Goal: Task Accomplishment & Management: Use online tool/utility

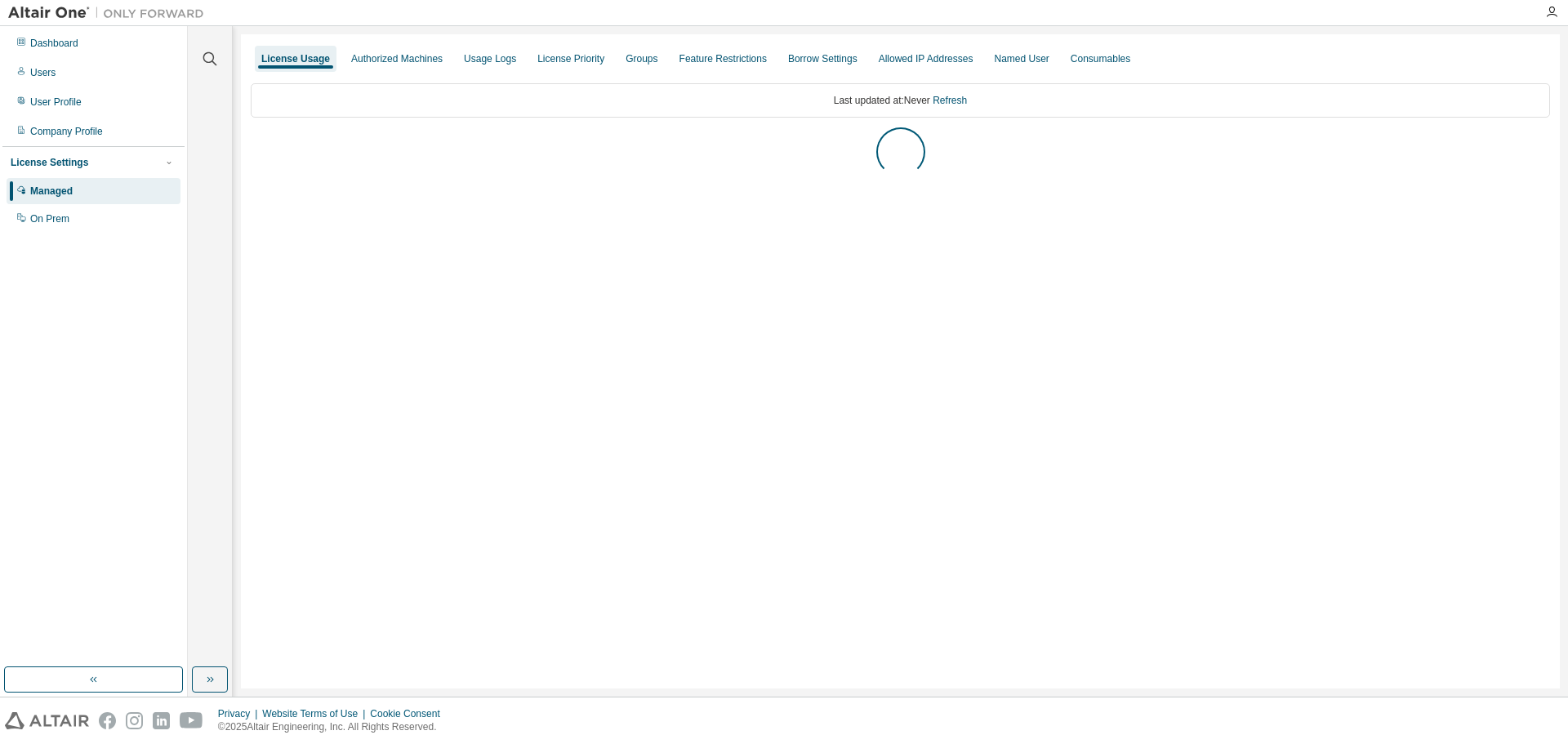
click at [1026, 366] on div "License Usage Authorized Machines Usage Logs License Priority Groups Feature Re…" at bounding box center [900, 361] width 1319 height 654
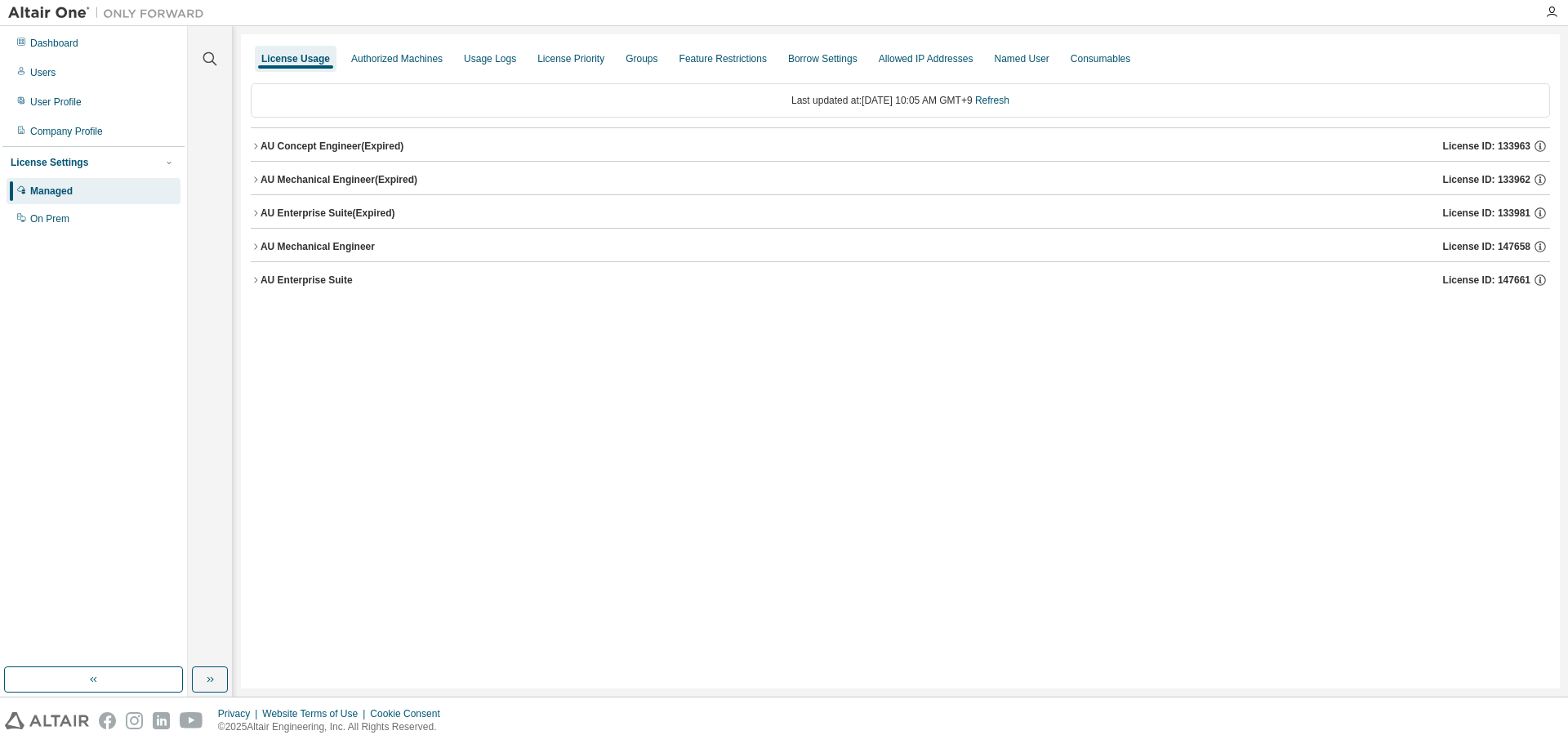
click at [1026, 366] on div "License Usage Authorized Machines Usage Logs License Priority Groups Feature Re…" at bounding box center [900, 361] width 1319 height 654
click at [603, 424] on div "License Usage Authorized Machines Usage Logs License Priority Groups Feature Re…" at bounding box center [900, 361] width 1319 height 654
click at [480, 54] on div "Usage Logs" at bounding box center [489, 58] width 52 height 13
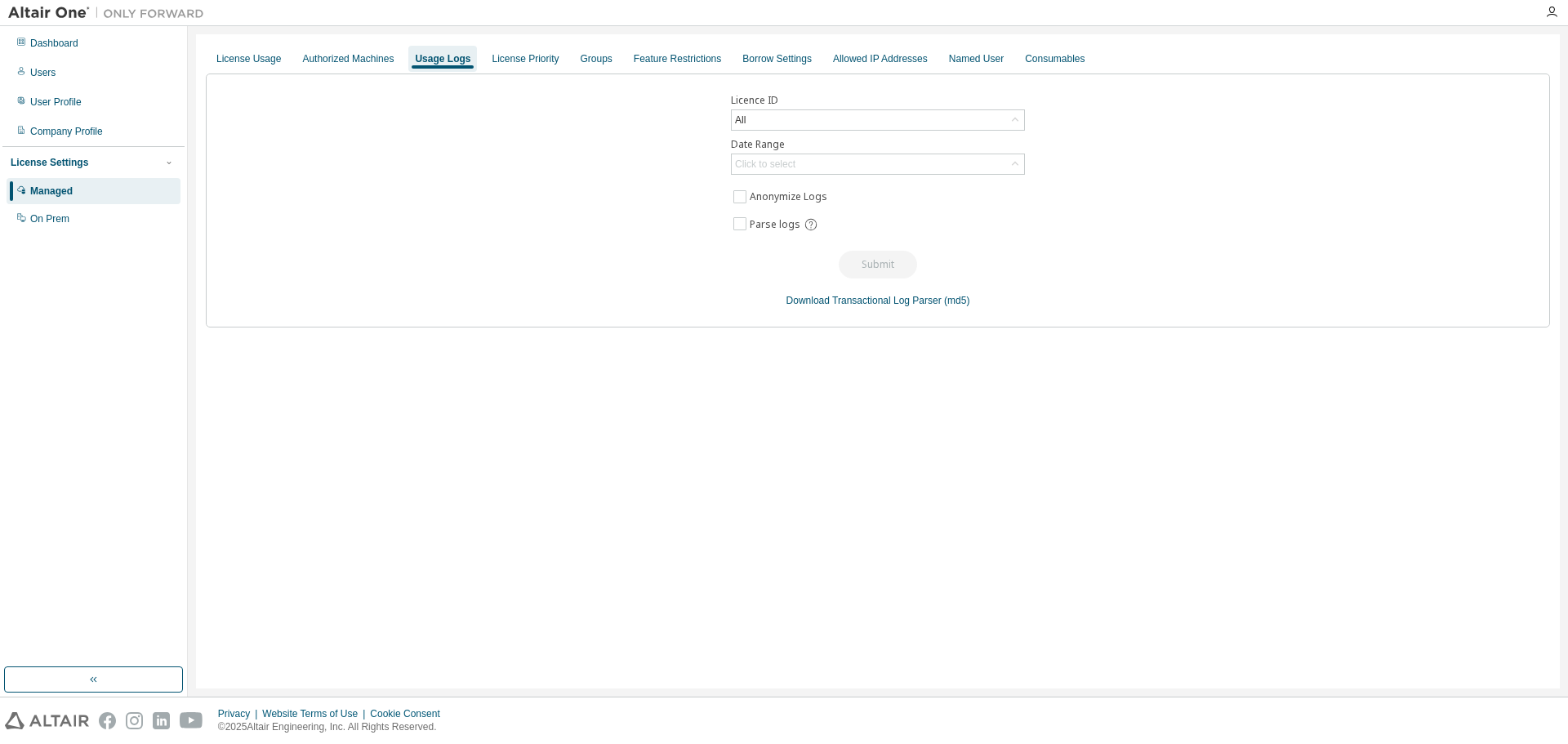
click at [950, 279] on div "Licence ID All Date Range Click to select Anonymize Logs Parse logs Submit Down…" at bounding box center [878, 200] width 1344 height 254
drag, startPoint x: 1558, startPoint y: 381, endPoint x: 1541, endPoint y: 381, distance: 17.0
click at [1555, 381] on div "License Usage Authorized Machines Usage Logs License Priority Groups Feature Re…" at bounding box center [878, 362] width 1380 height 671
click at [1134, 204] on div "Licence ID All Date Range Click to select Anonymize Logs Parse logs Submit Down…" at bounding box center [878, 200] width 1344 height 254
click at [1006, 125] on div "All" at bounding box center [878, 120] width 292 height 19
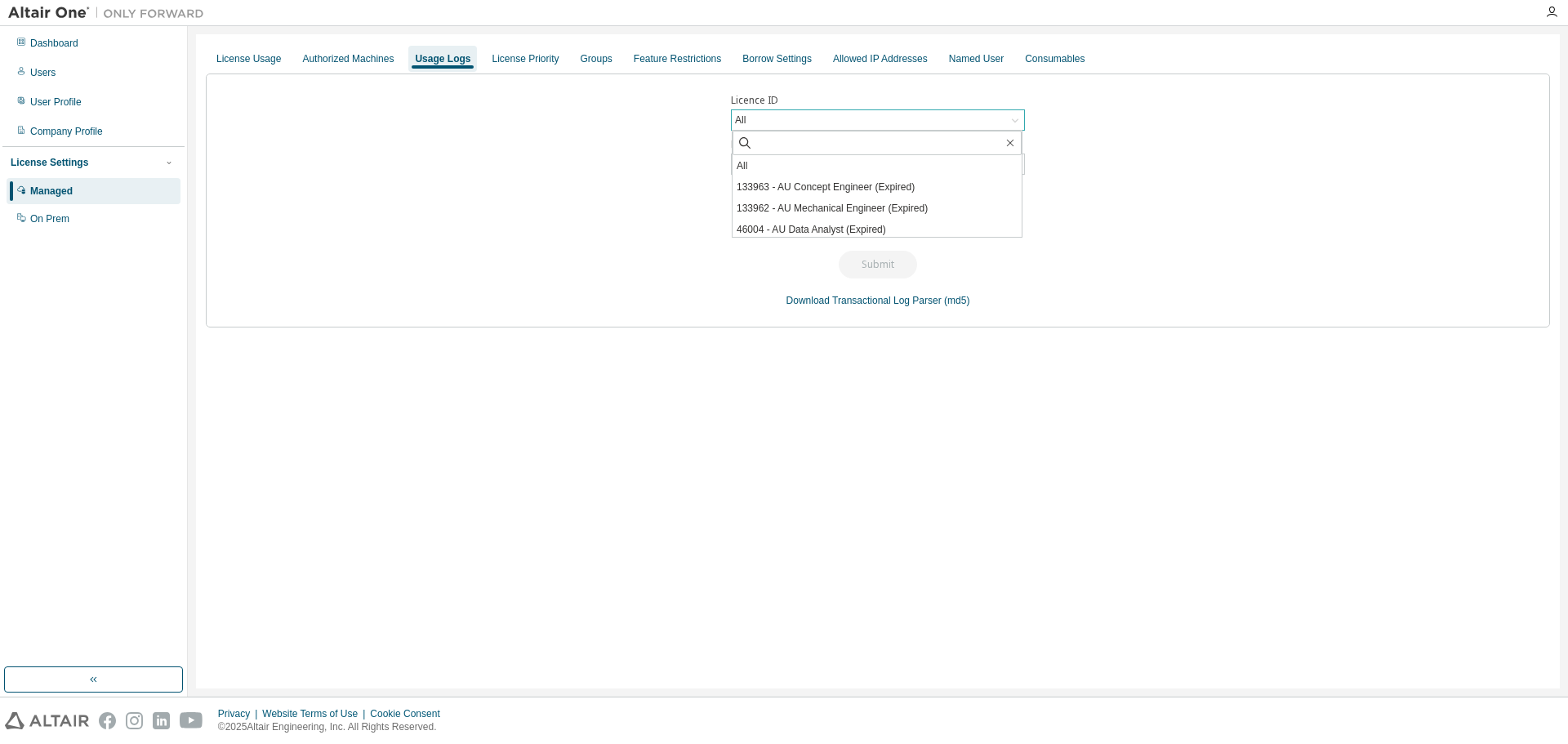
click at [1006, 125] on div "All" at bounding box center [878, 120] width 292 height 19
click at [964, 179] on div "Licence ID All Date Range Click to select Anonymize Logs Parse logs Submit Down…" at bounding box center [878, 200] width 1344 height 254
click at [970, 166] on div "Click to select" at bounding box center [878, 164] width 292 height 19
click at [970, 165] on div "Click to select" at bounding box center [878, 164] width 292 height 19
click at [1293, 163] on div "Licence ID All Date Range Click to select Anonymize Logs Parse logs Submit Down…" at bounding box center [878, 200] width 1344 height 254
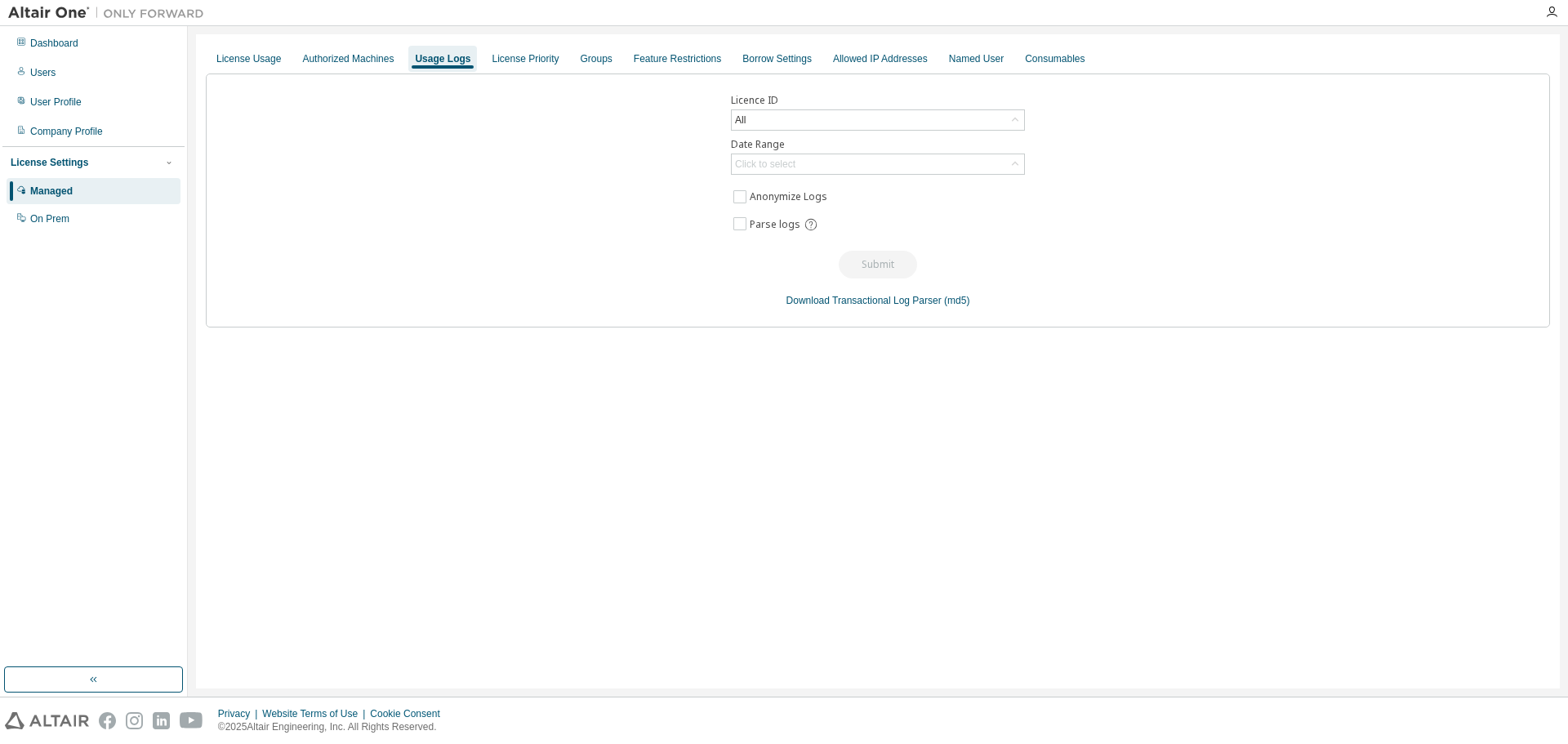
click at [1372, 566] on div "License Usage Authorized Machines Usage Logs License Priority Groups Feature Re…" at bounding box center [878, 361] width 1364 height 654
click at [842, 175] on div "Licence ID All Date Range Click to select Anonymize Logs Parse logs Submit Down…" at bounding box center [878, 200] width 1344 height 254
click at [842, 173] on div "Click to select" at bounding box center [878, 164] width 292 height 19
click at [842, 174] on div "Click to select Last 30 days Year to date Custom Date Range" at bounding box center [878, 165] width 294 height 21
click at [843, 175] on div "Last 30 days Year to date Custom Date Range" at bounding box center [877, 219] width 291 height 90
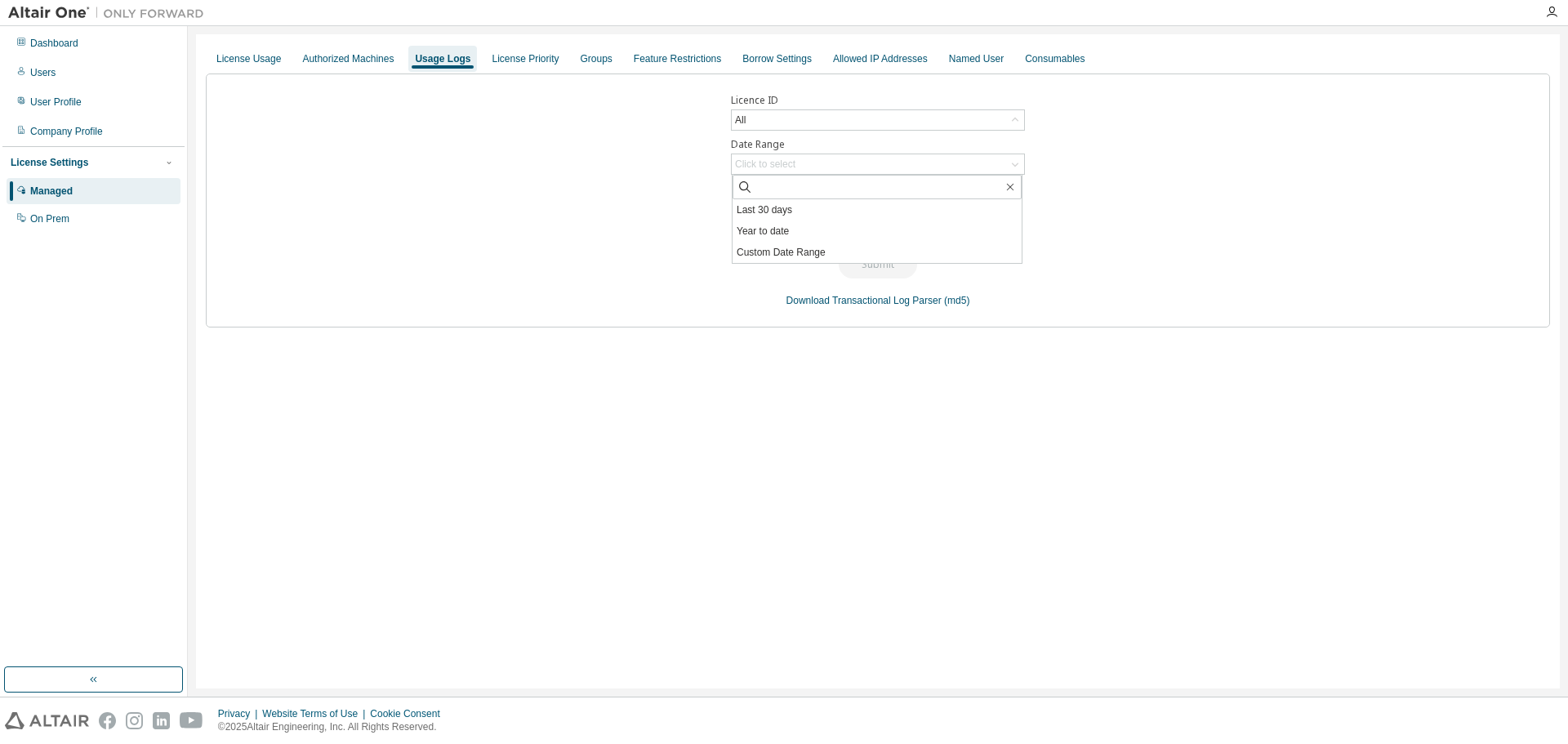
click at [1243, 232] on div "Licence ID All Date Range Click to select Last 30 days Year to date Custom Date…" at bounding box center [878, 200] width 1344 height 254
click at [1165, 572] on div "License Usage Authorized Machines Usage Logs License Priority Groups Feature Re…" at bounding box center [878, 361] width 1364 height 654
click at [858, 108] on div "Licence ID All Date Range Click to select Anonymize Logs Parse logs Submit Down…" at bounding box center [878, 200] width 1344 height 254
click at [870, 161] on div "Click to select" at bounding box center [878, 164] width 292 height 19
click at [809, 254] on li "Custom Date Range" at bounding box center [877, 252] width 289 height 21
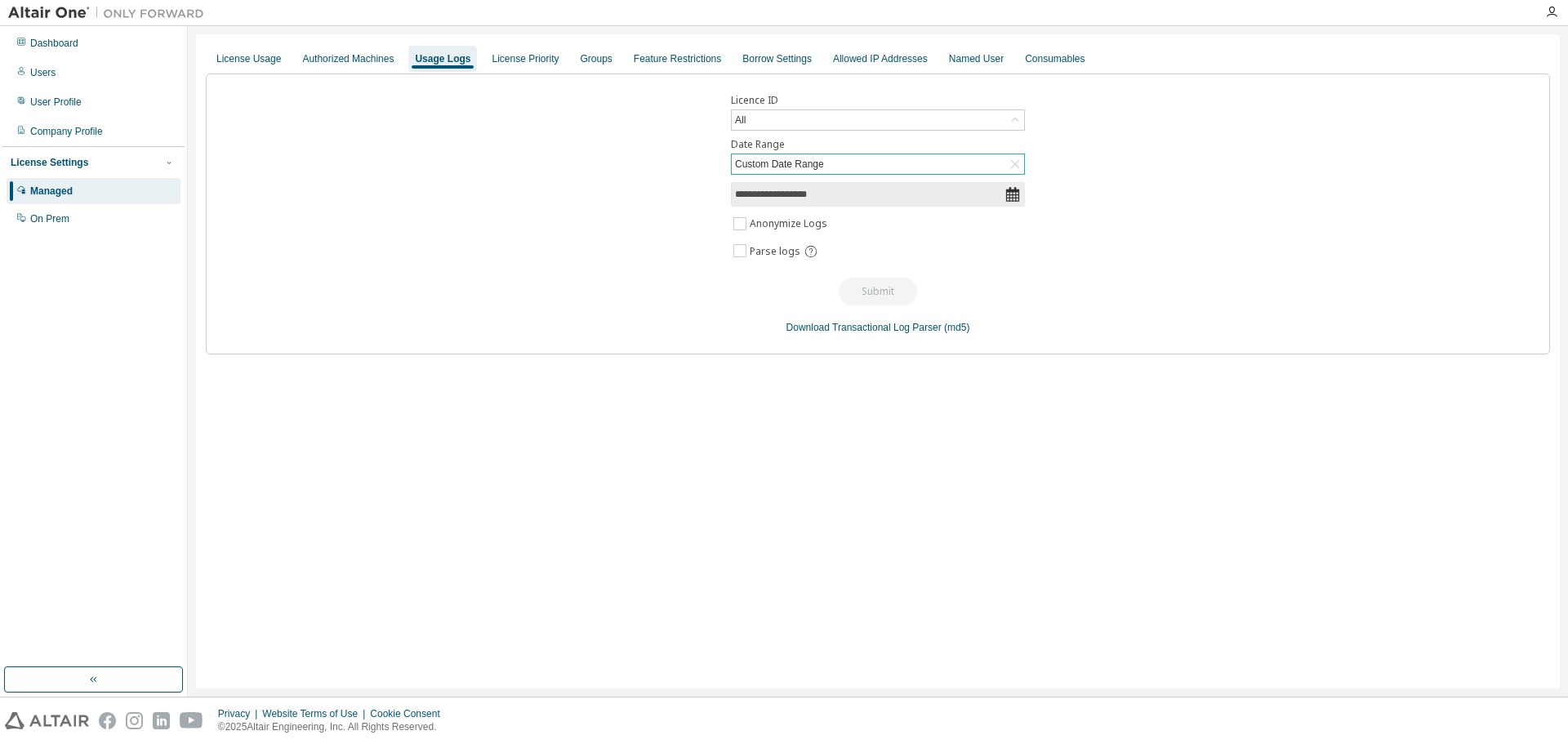
click at [913, 197] on input "**********" at bounding box center [870, 194] width 270 height 16
select select "*"
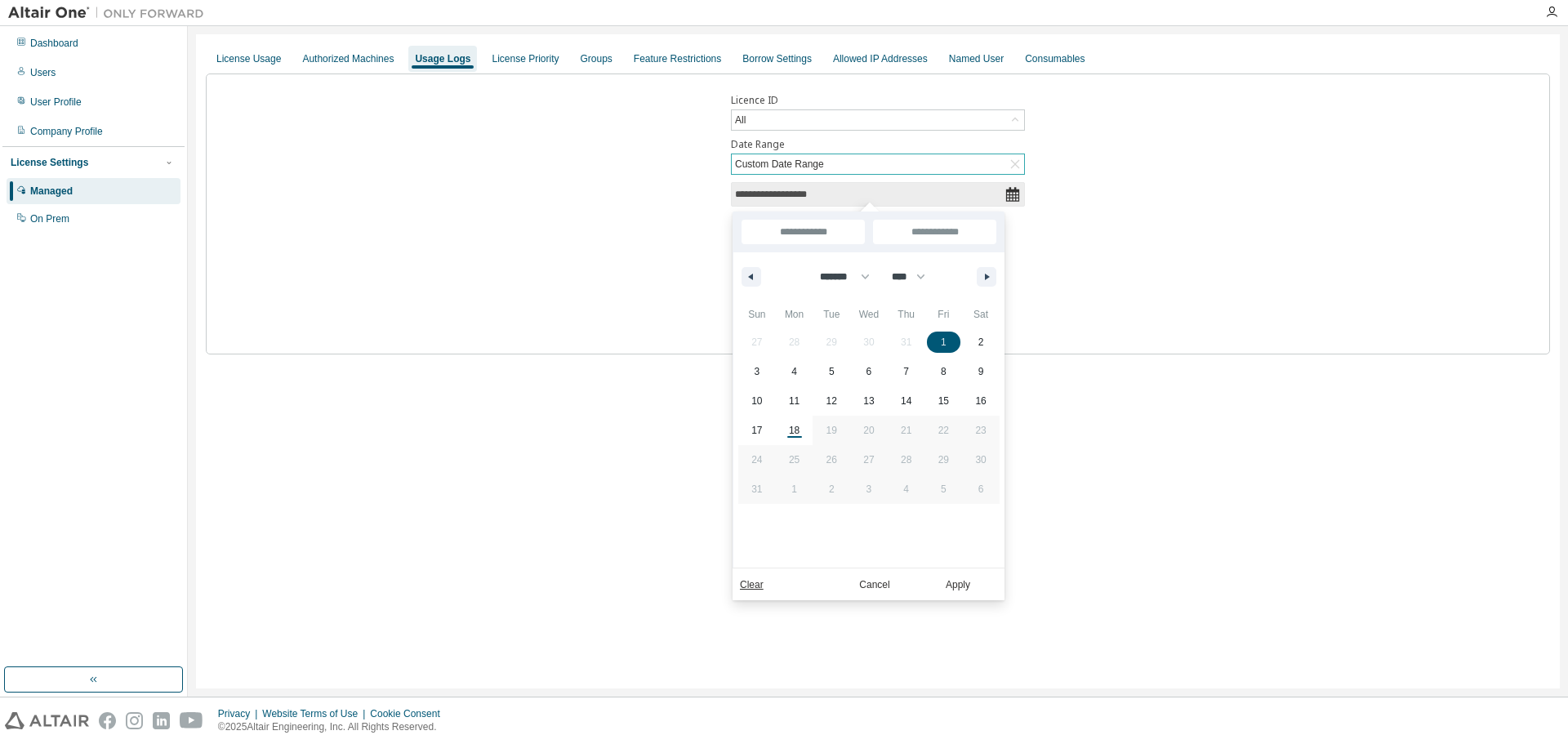
click at [946, 344] on span "1" at bounding box center [944, 342] width 37 height 21
type input "*"
type input "**********"
click at [757, 427] on span "17" at bounding box center [757, 430] width 11 height 29
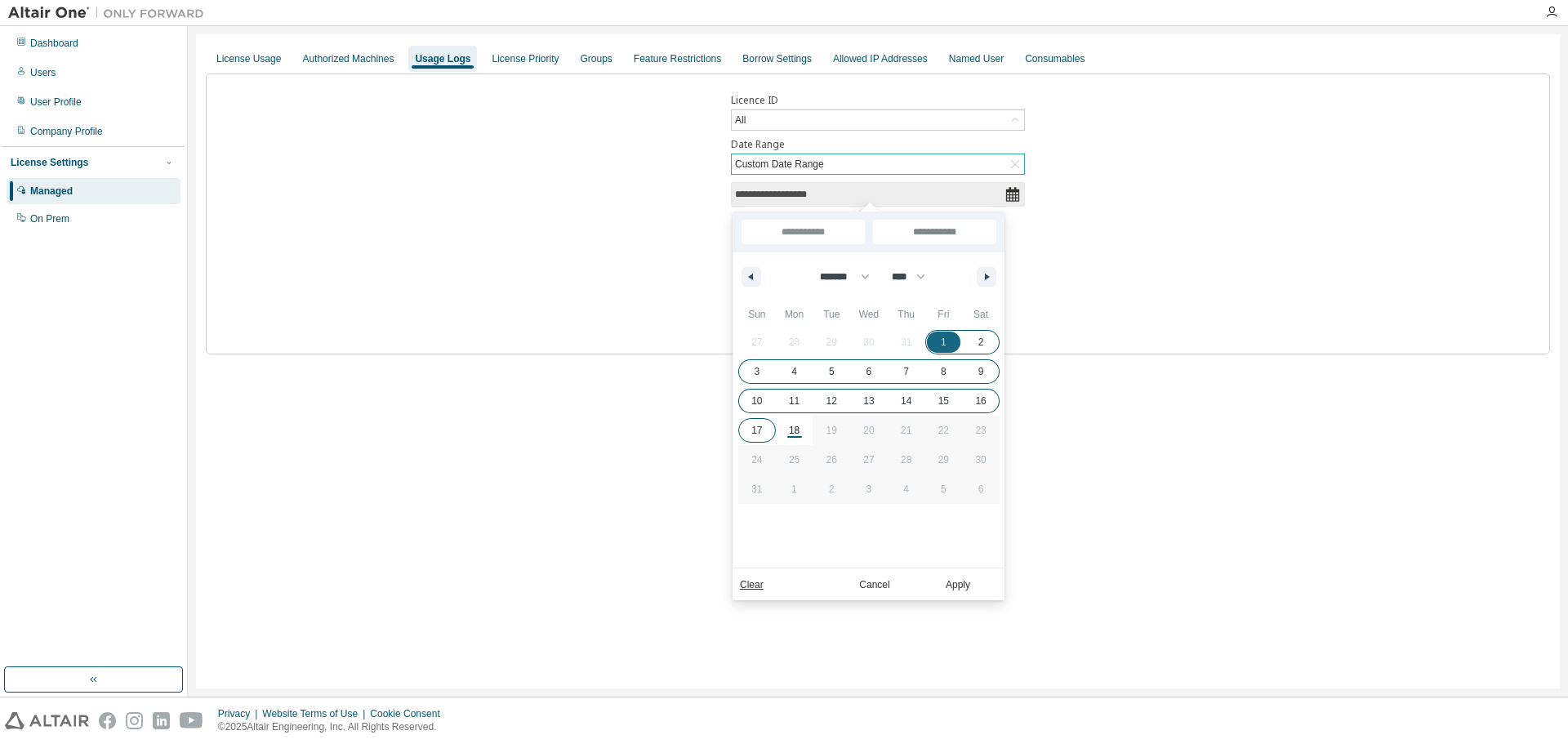
type input "**********"
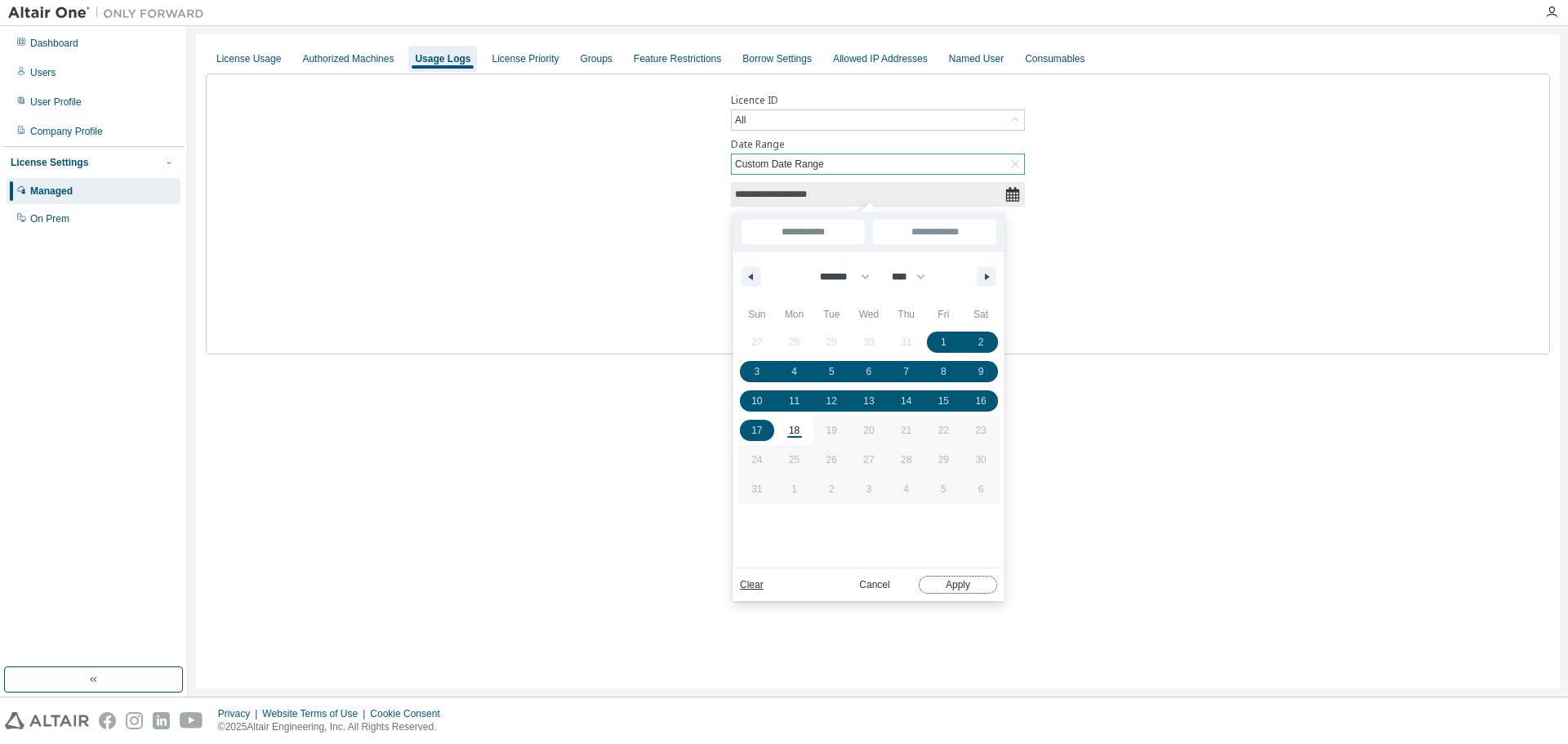
click at [965, 585] on button "Apply" at bounding box center [957, 585] width 79 height 18
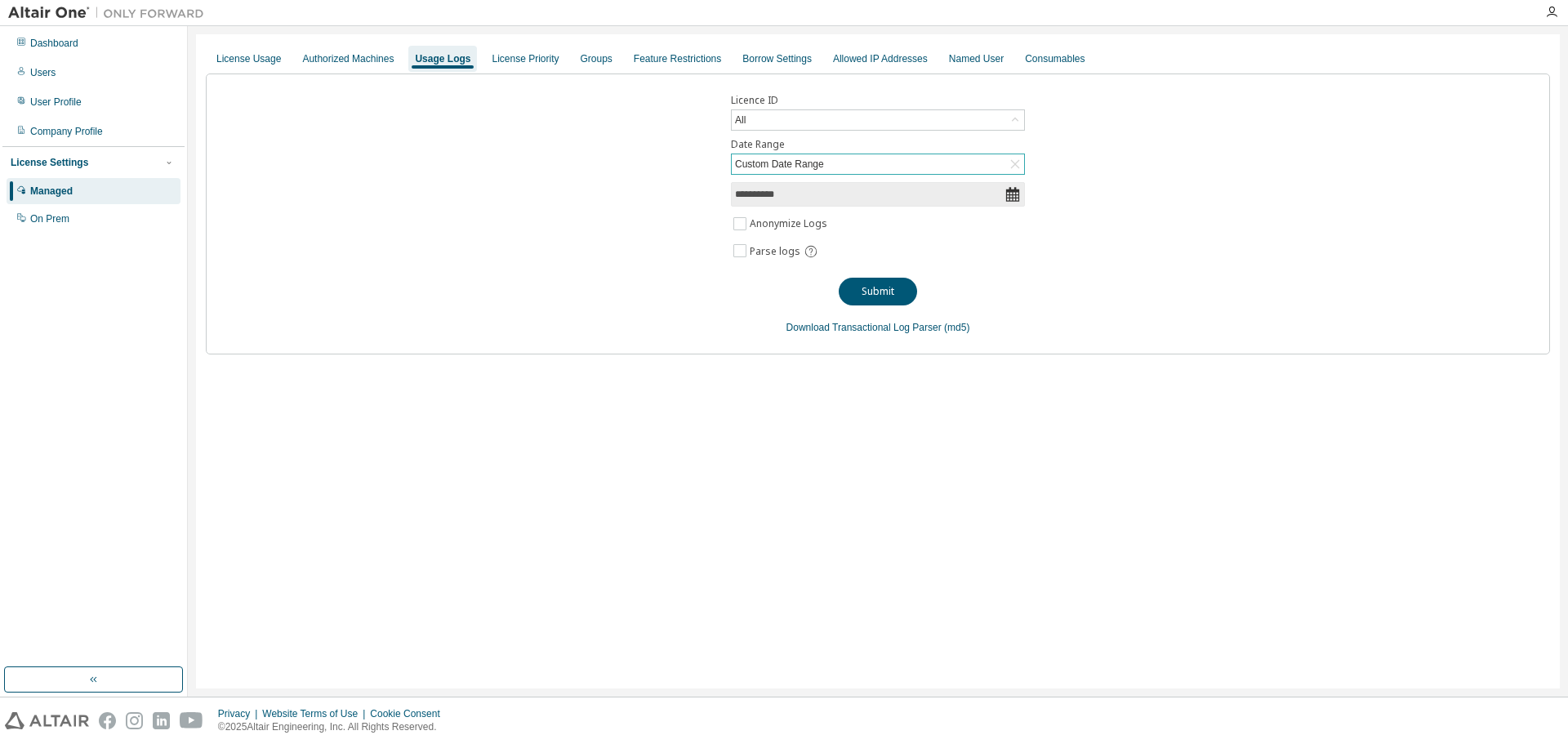
click at [1164, 177] on div "**********" at bounding box center [878, 213] width 1344 height 280
click at [724, 312] on div "**********" at bounding box center [878, 213] width 1344 height 280
click at [1193, 278] on div "**********" at bounding box center [878, 213] width 1344 height 280
click at [955, 327] on link "(md5)" at bounding box center [957, 327] width 26 height 12
click at [885, 296] on button "Submit" at bounding box center [878, 291] width 79 height 27
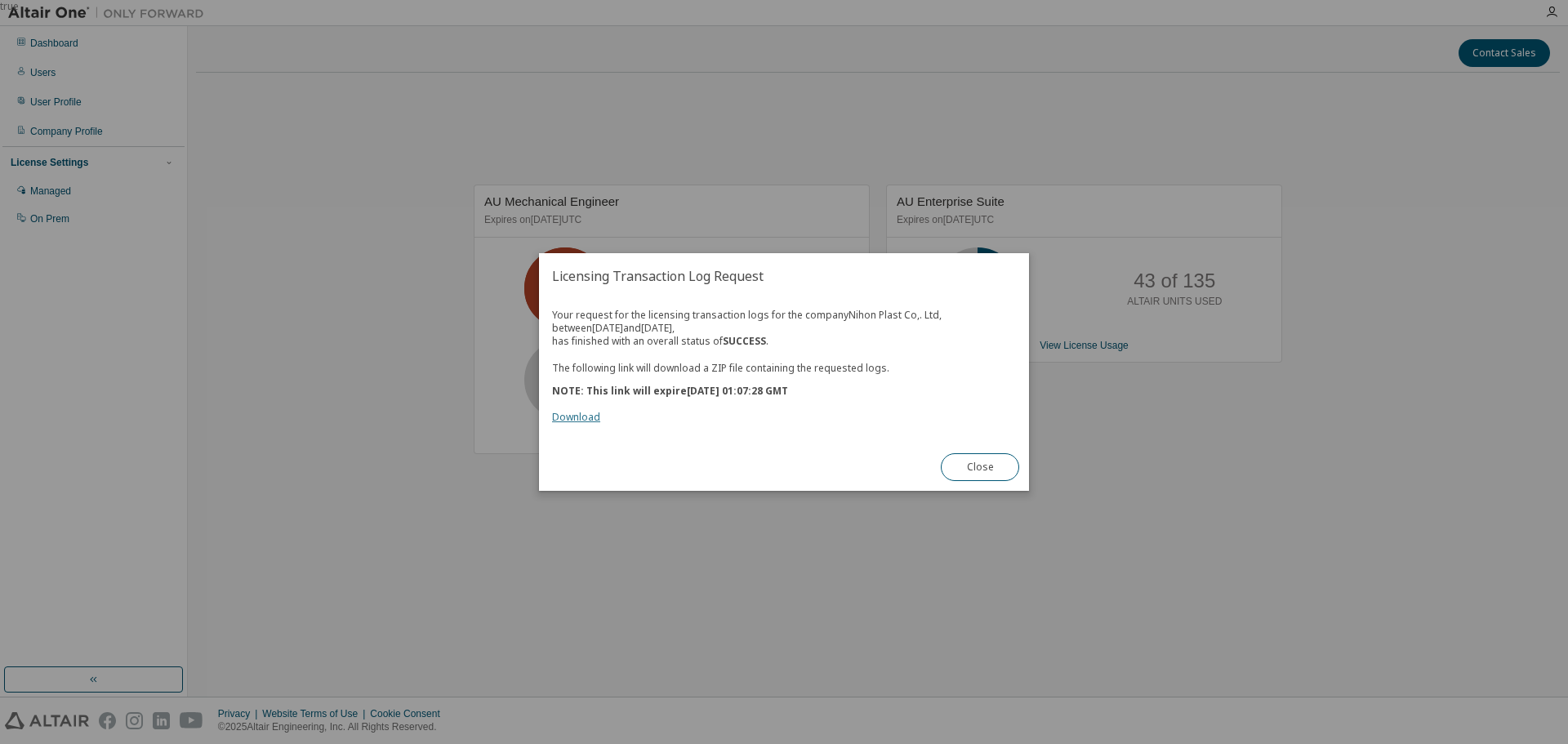
click at [578, 419] on link "Download" at bounding box center [576, 417] width 48 height 14
click at [988, 466] on button "Close" at bounding box center [980, 466] width 79 height 27
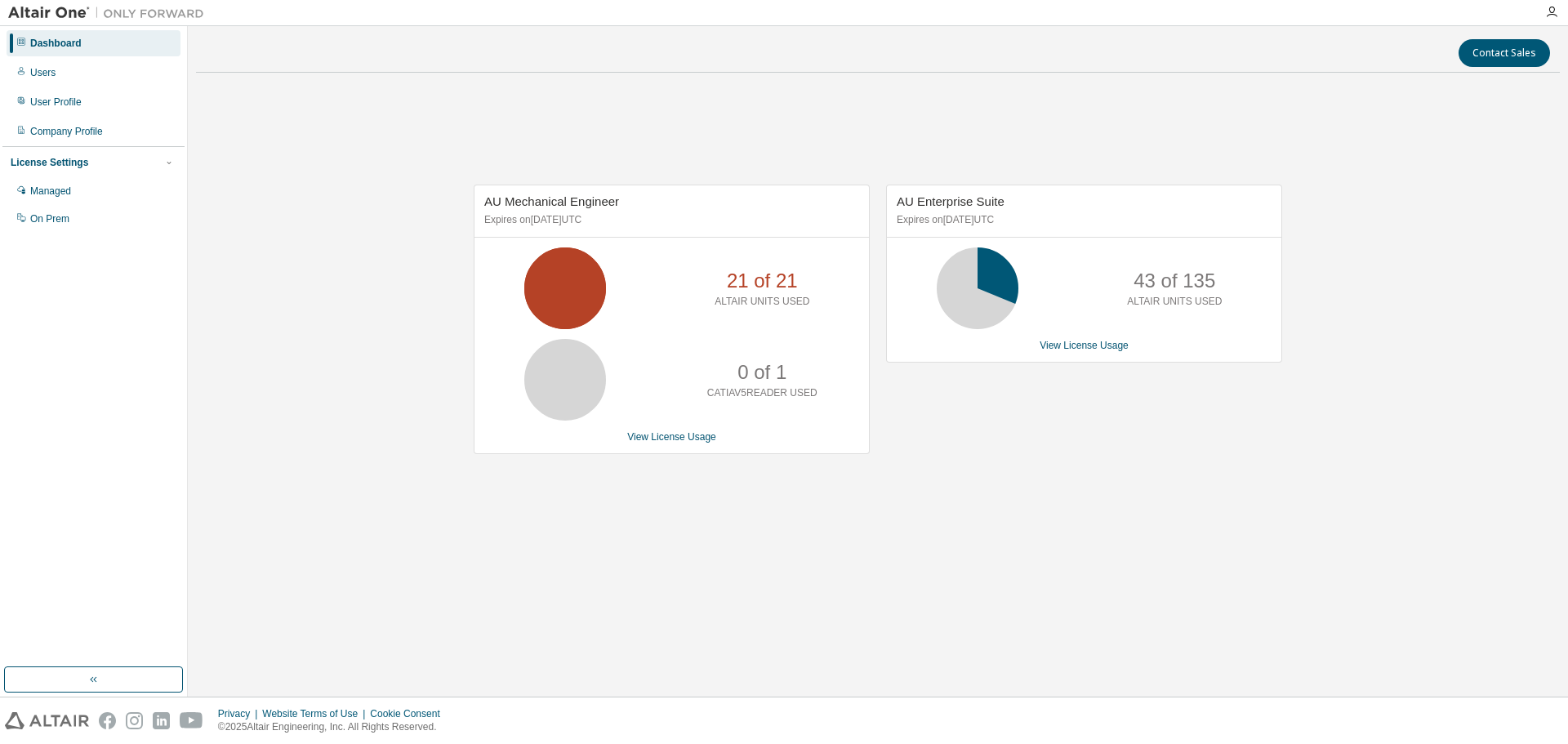
click at [436, 199] on div "AU Mechanical Engineer Expires on [DATE] UTC 21 of 21 ALTAIR UNITS USED 0 of 1 …" at bounding box center [878, 327] width 1364 height 483
click at [90, 203] on div "Managed" at bounding box center [93, 191] width 174 height 27
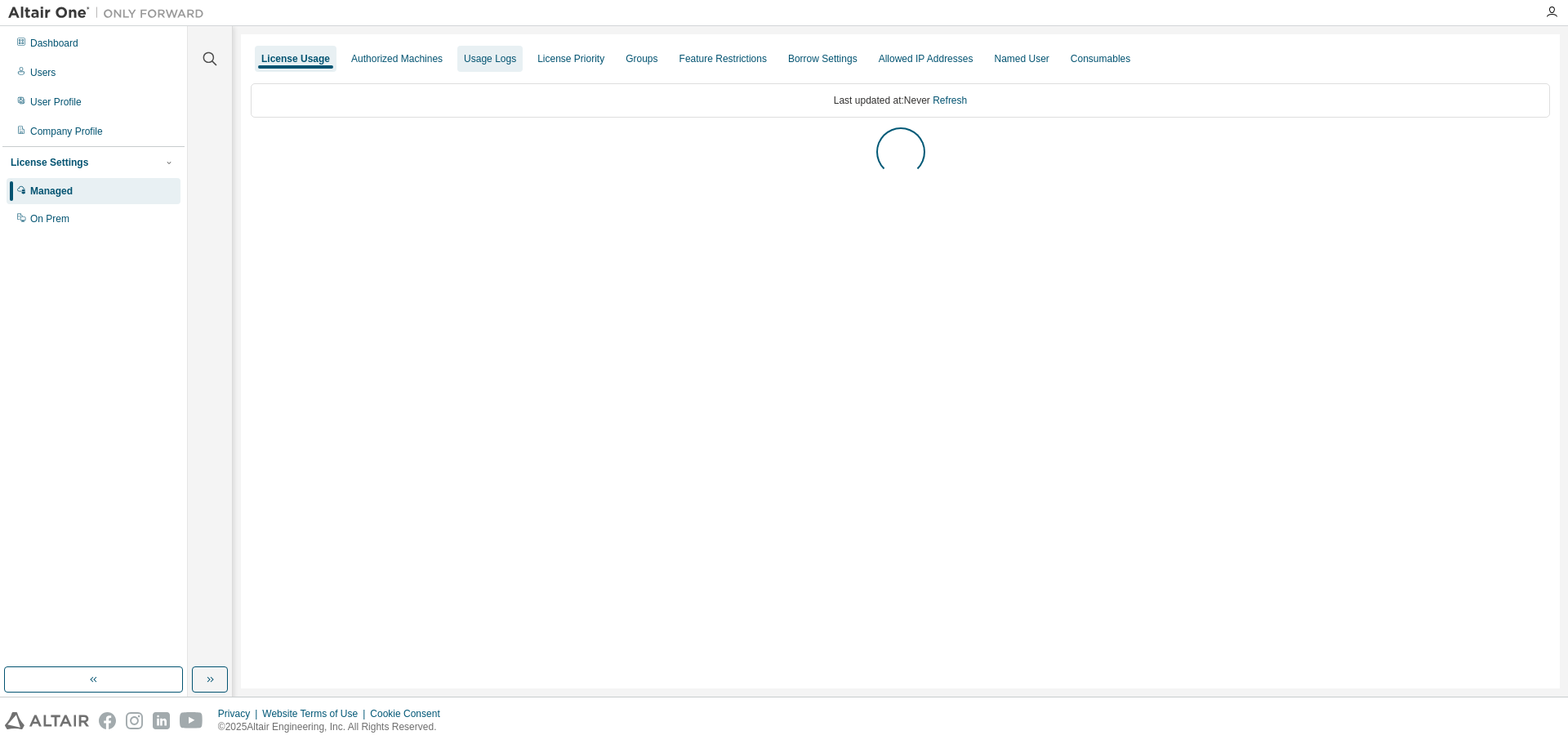
click at [503, 65] on div "Usage Logs" at bounding box center [489, 58] width 52 height 13
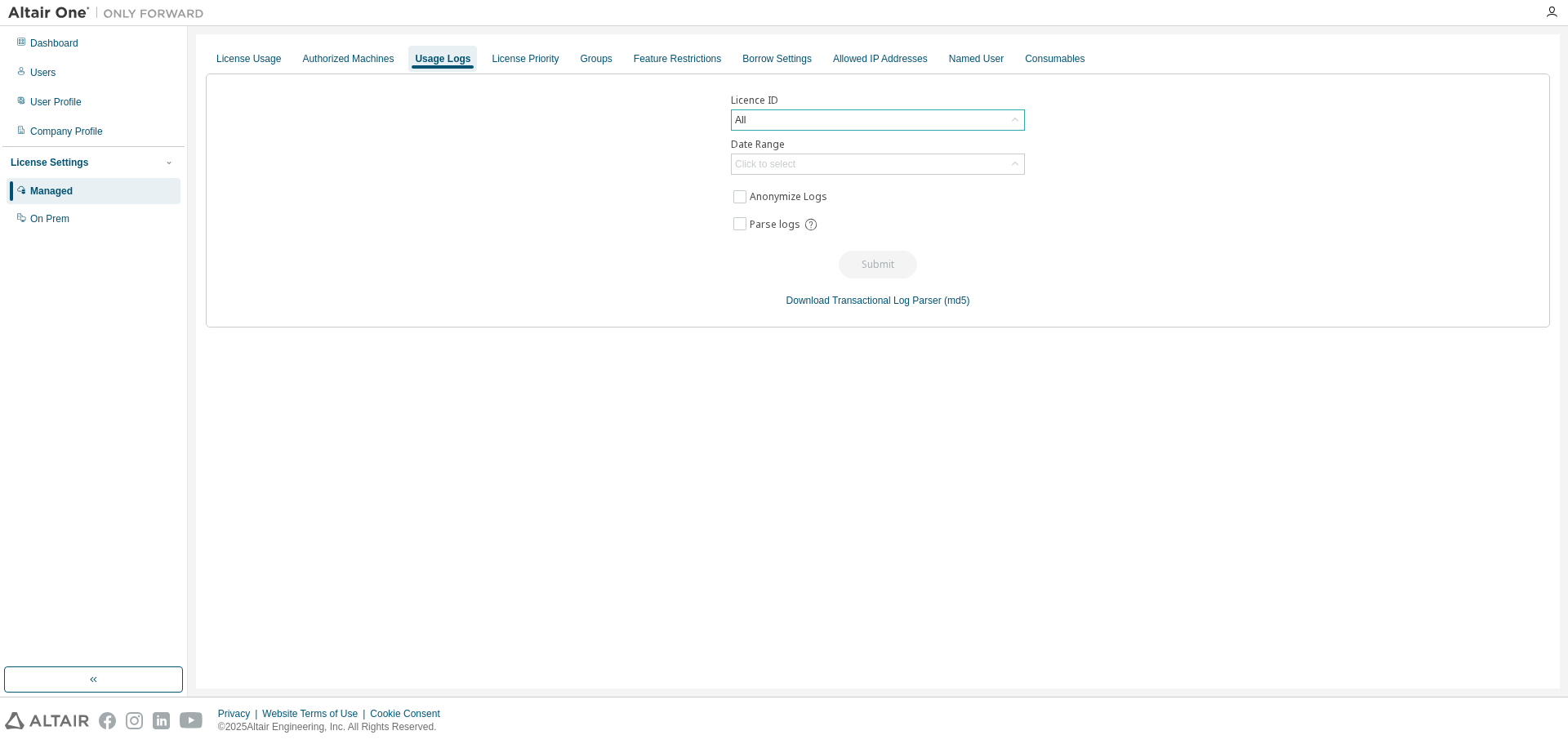
click at [936, 124] on div "All" at bounding box center [878, 120] width 292 height 19
click at [1227, 161] on div "Licence ID All All 133963 - AU Concept Engineer (Expired) 133962 - AU Mechanica…" at bounding box center [878, 200] width 1344 height 254
click at [886, 121] on div "All" at bounding box center [878, 120] width 292 height 19
